Goal: Find specific page/section: Find specific page/section

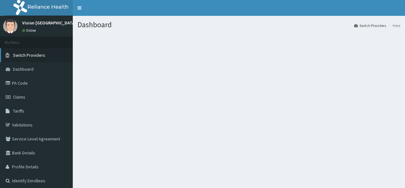
click at [41, 54] on span "Switch Providers" at bounding box center [29, 55] width 32 height 6
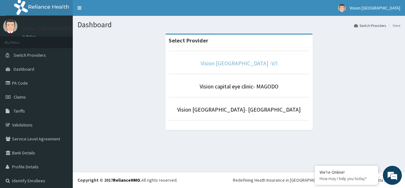
click at [229, 62] on link "Vision Capital Eye Hospital -V/I" at bounding box center [239, 62] width 77 height 7
